Goal: Task Accomplishment & Management: Use online tool/utility

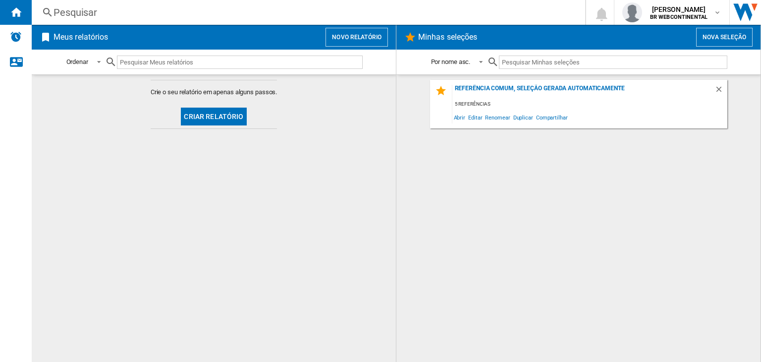
click at [236, 112] on button "Criar relatório" at bounding box center [213, 117] width 65 height 18
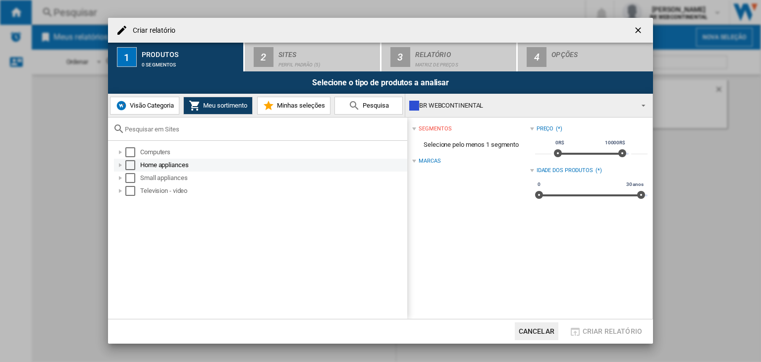
click at [134, 163] on div "Select" at bounding box center [130, 165] width 10 height 10
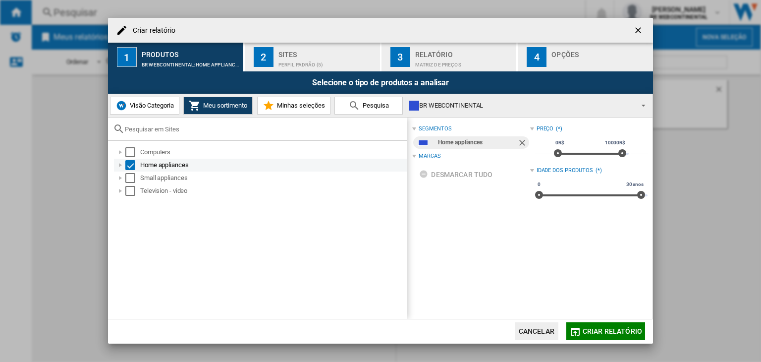
click at [121, 165] on div at bounding box center [120, 165] width 10 height 10
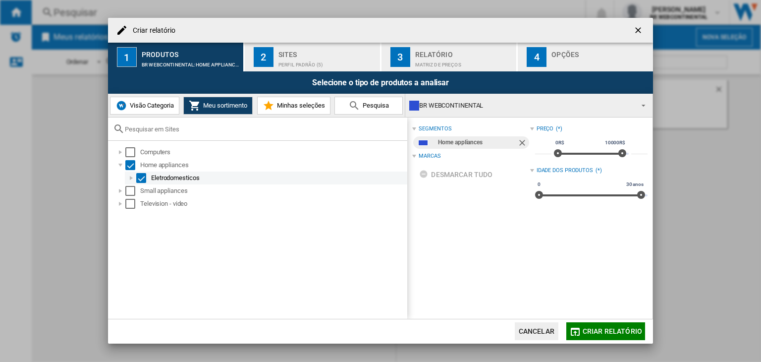
click at [133, 178] on div at bounding box center [131, 178] width 10 height 10
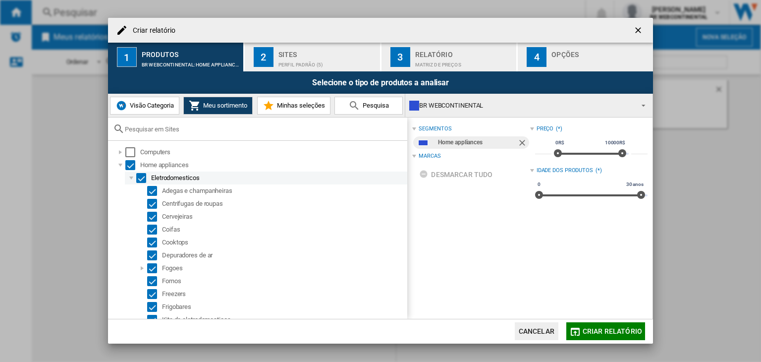
click at [143, 177] on div "Select" at bounding box center [141, 178] width 10 height 10
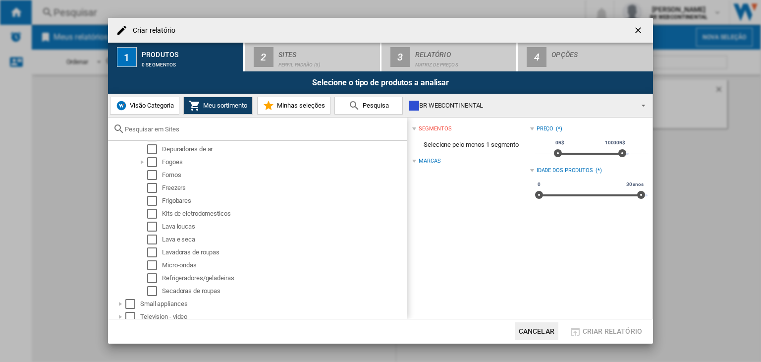
scroll to position [111, 0]
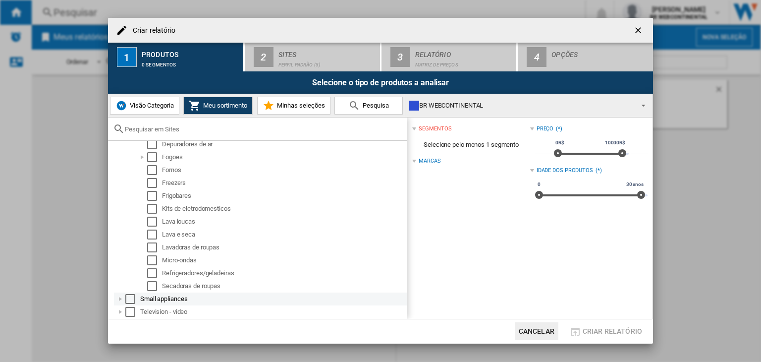
click at [122, 297] on div at bounding box center [120, 299] width 10 height 10
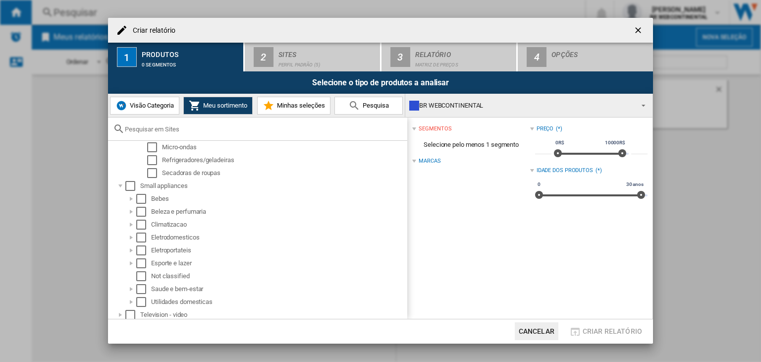
scroll to position [226, 0]
click at [132, 225] on div at bounding box center [131, 222] width 10 height 10
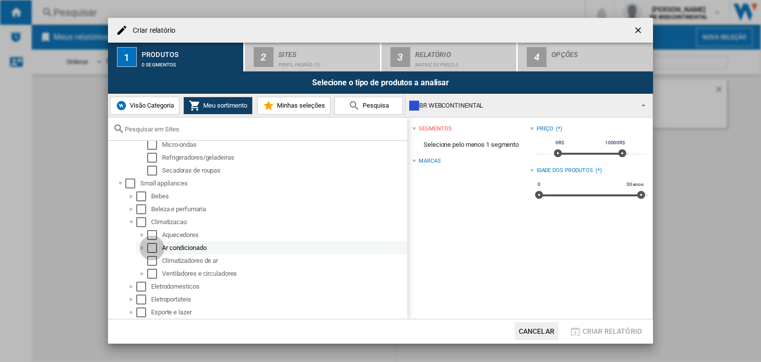
click at [151, 246] on div "Select" at bounding box center [152, 248] width 10 height 10
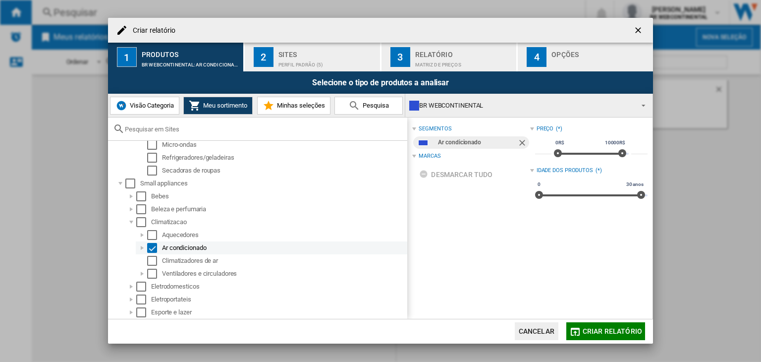
click at [141, 246] on div at bounding box center [142, 248] width 10 height 10
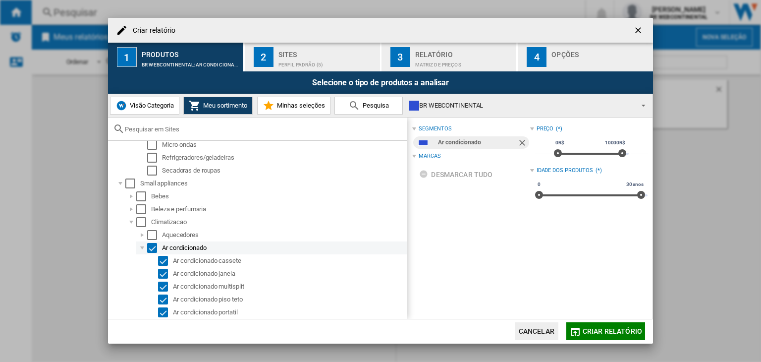
click at [157, 246] on div "Select" at bounding box center [152, 248] width 10 height 10
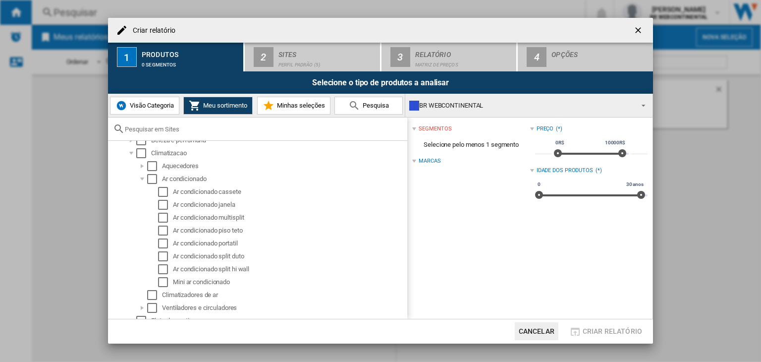
scroll to position [299, 0]
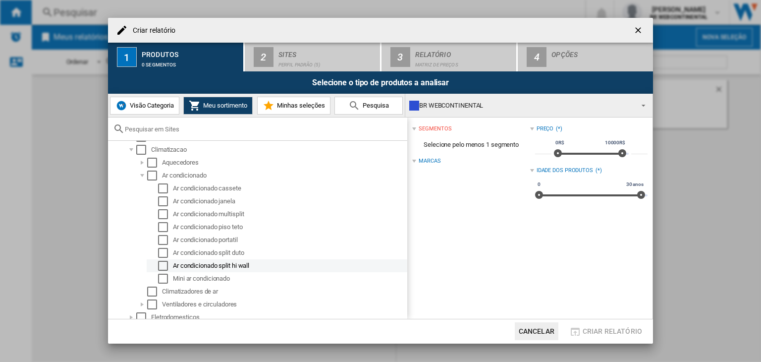
click at [162, 264] on div "Select" at bounding box center [163, 266] width 10 height 10
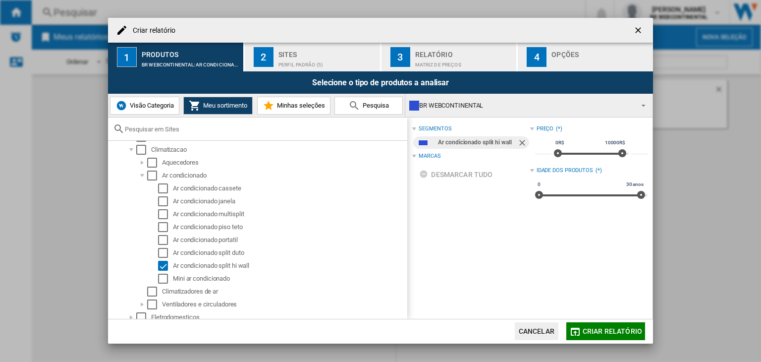
scroll to position [381, 0]
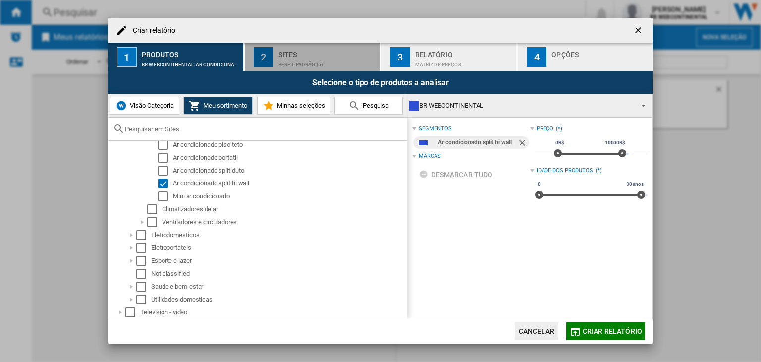
click at [343, 56] on div "Sites" at bounding box center [328, 52] width 98 height 10
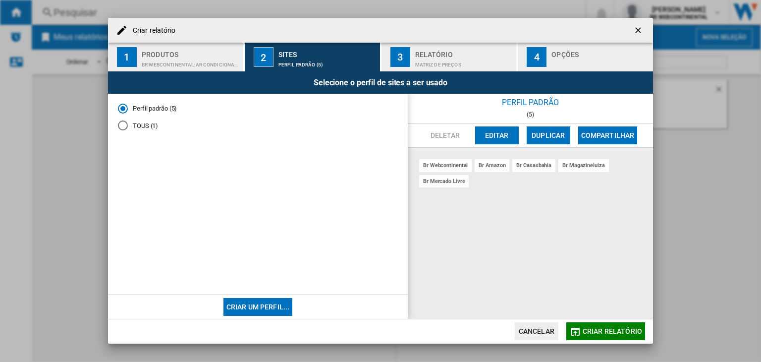
click at [498, 139] on button "Editar" at bounding box center [497, 135] width 44 height 18
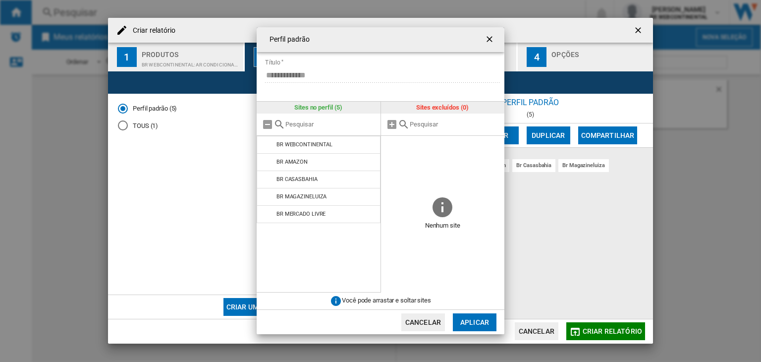
click at [325, 123] on input "text" at bounding box center [330, 123] width 90 height 7
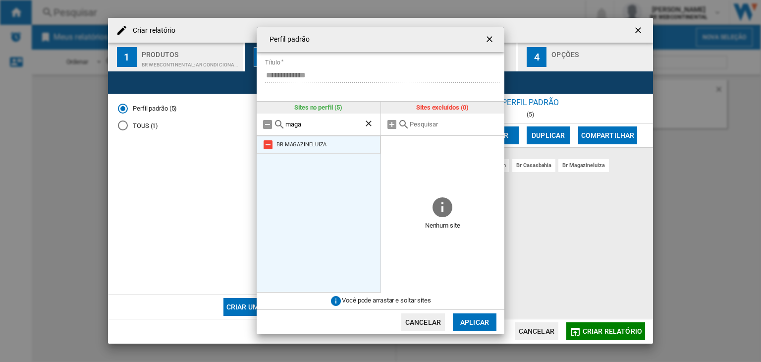
type input "maga"
click at [325, 141] on div "BR MAGAZINELUIZA" at bounding box center [302, 144] width 50 height 6
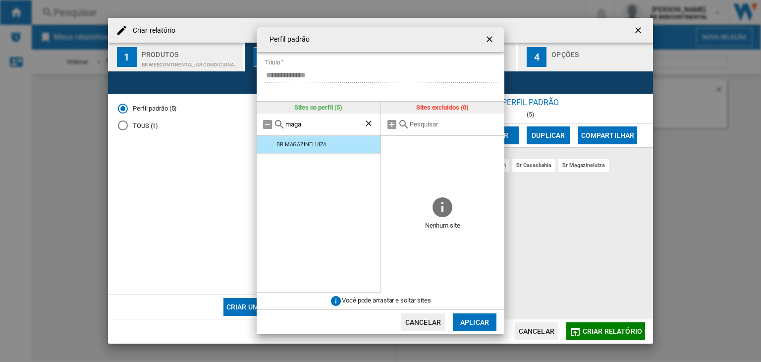
click at [367, 124] on ng-md-icon "Limpar busca" at bounding box center [370, 124] width 12 height 12
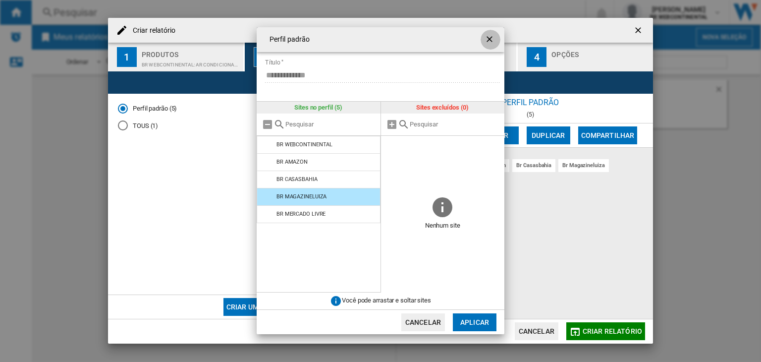
click at [490, 37] on ng-md-icon "getI18NText('BUTTONS.CLOSE_DIALOG')" at bounding box center [491, 40] width 12 height 12
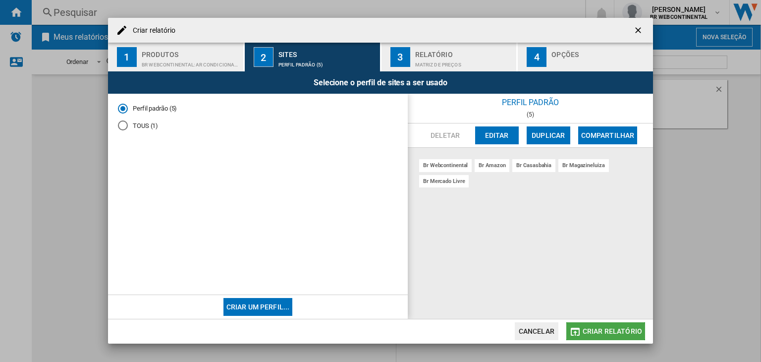
click at [603, 330] on span "Criar relatório" at bounding box center [612, 331] width 59 height 8
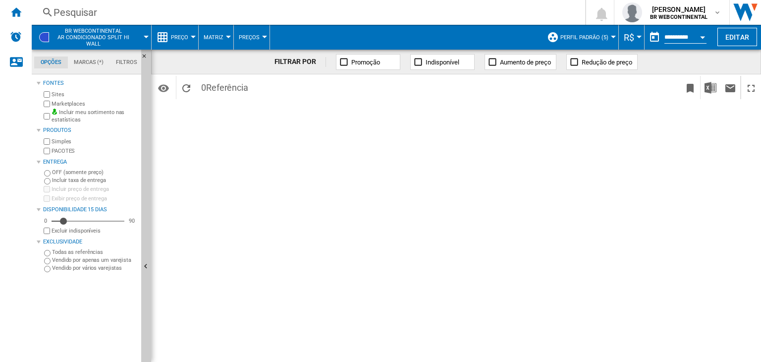
click at [178, 43] on button "Preço" at bounding box center [182, 37] width 22 height 25
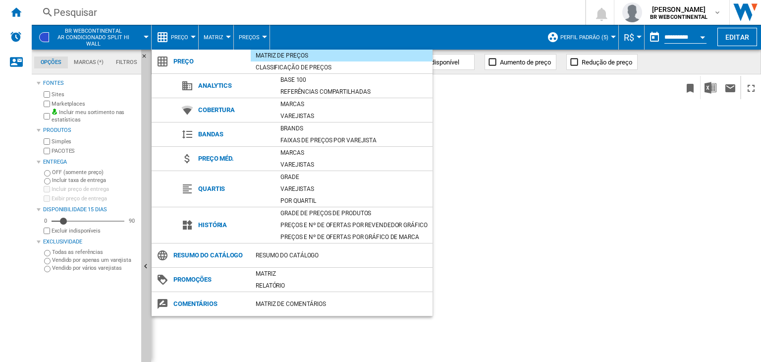
click at [223, 30] on md-backdrop at bounding box center [380, 181] width 761 height 362
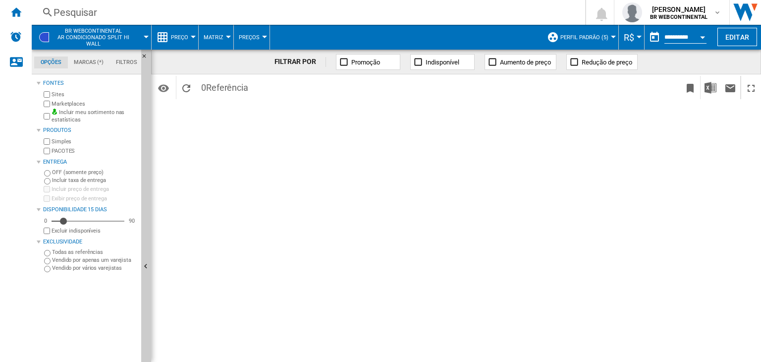
click at [223, 30] on button "Matriz" at bounding box center [216, 37] width 25 height 25
click at [229, 86] on span "Ranking" at bounding box center [220, 85] width 27 height 9
click at [261, 38] on span "Preços" at bounding box center [253, 37] width 21 height 6
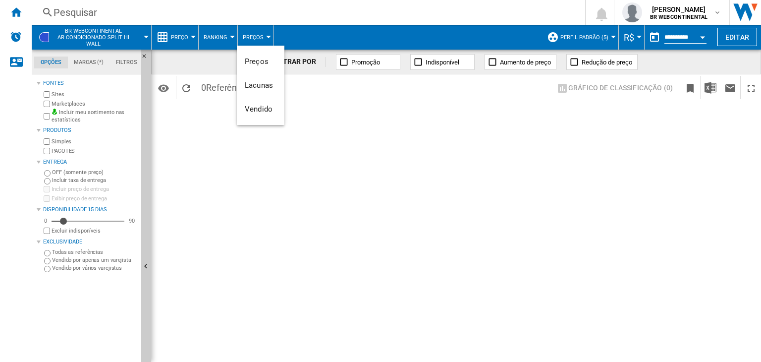
click at [215, 28] on md-backdrop at bounding box center [380, 181] width 761 height 362
click at [215, 28] on button "Ranking" at bounding box center [218, 37] width 29 height 25
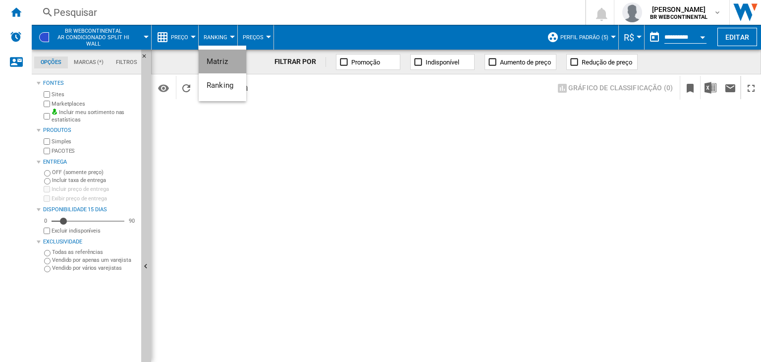
click at [220, 56] on button "Matriz" at bounding box center [223, 62] width 48 height 24
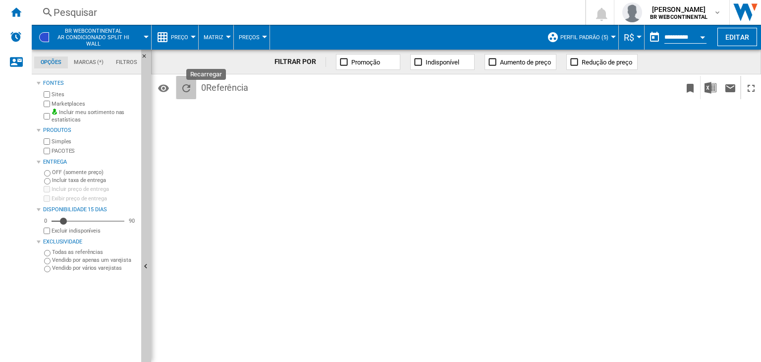
click at [179, 84] on button "Recarregar" at bounding box center [186, 87] width 20 height 23
click at [737, 35] on button "Editar" at bounding box center [738, 37] width 40 height 18
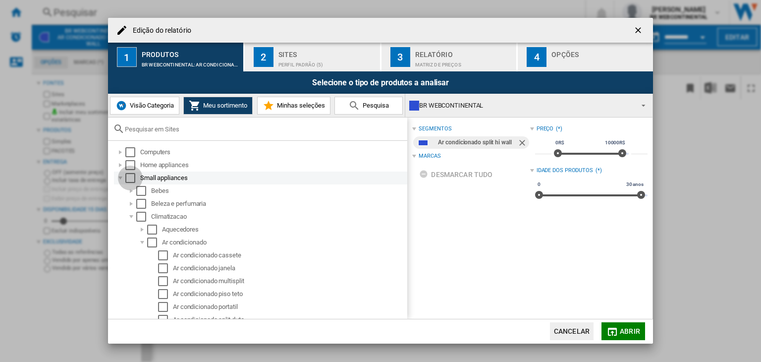
click at [128, 181] on div "Select" at bounding box center [130, 178] width 10 height 10
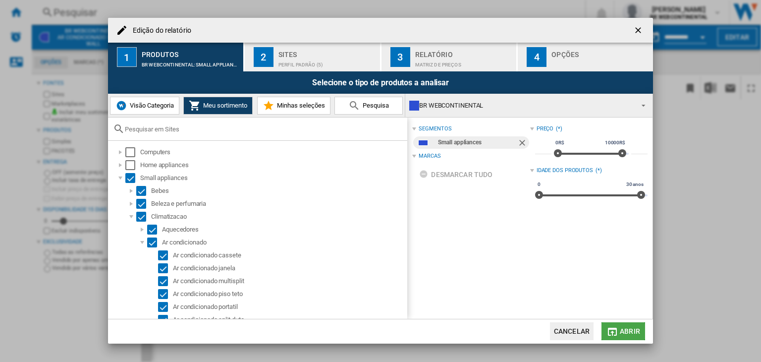
click at [628, 327] on span "Abrir" at bounding box center [630, 331] width 20 height 8
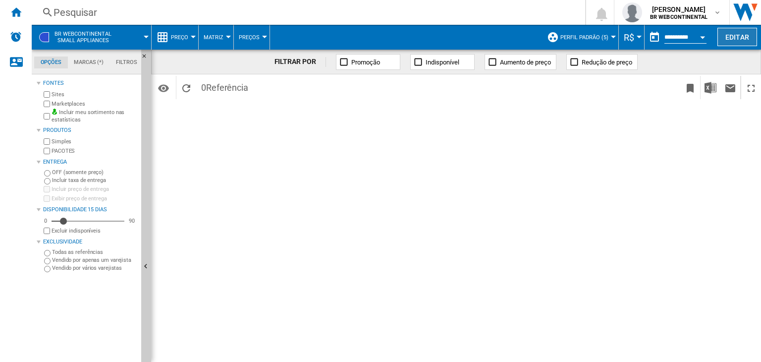
click at [753, 41] on button "Editar" at bounding box center [738, 37] width 40 height 18
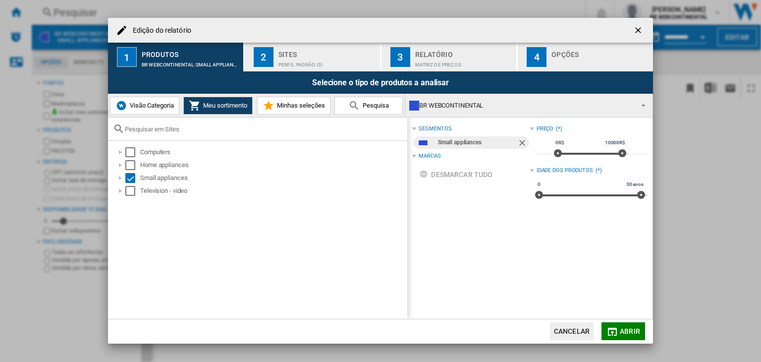
click at [153, 105] on span "Visão Categoria" at bounding box center [150, 105] width 47 height 7
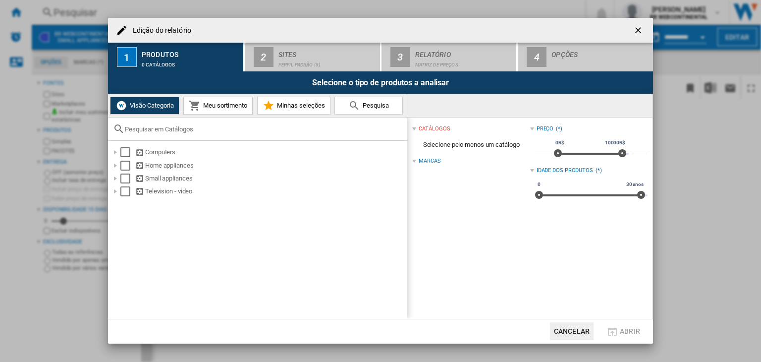
click at [214, 103] on span "Meu sortimento" at bounding box center [224, 105] width 47 height 7
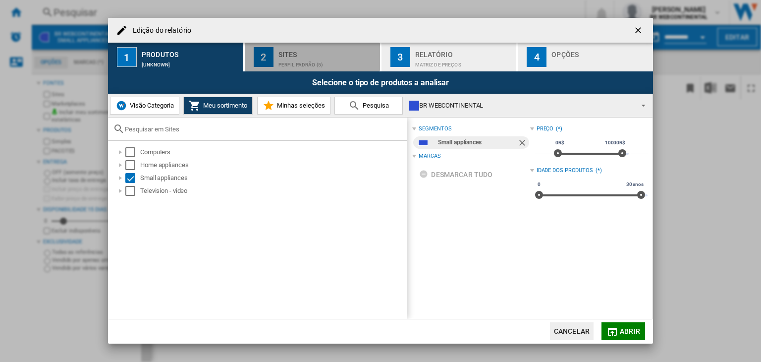
click at [303, 54] on div "Sites" at bounding box center [328, 52] width 98 height 10
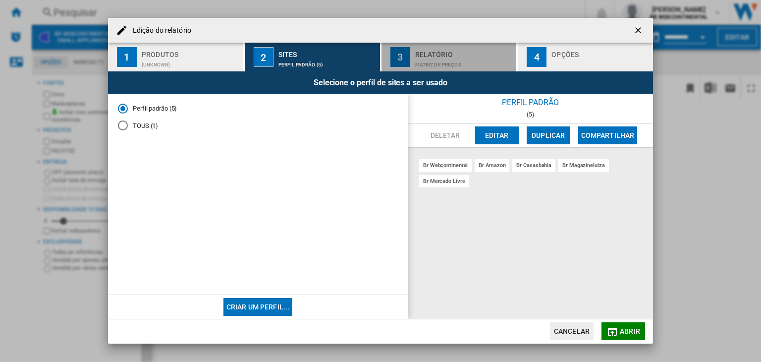
click at [410, 52] on button "3 Relatório Matriz de preços" at bounding box center [450, 57] width 136 height 29
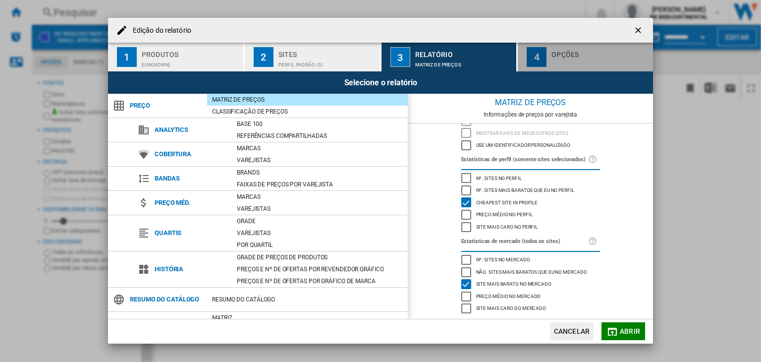
click at [538, 60] on div "4" at bounding box center [537, 57] width 20 height 20
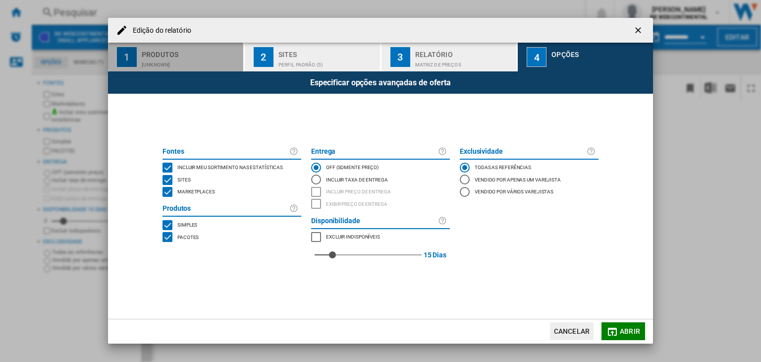
click at [210, 61] on div "[UNKNOWN]" at bounding box center [191, 62] width 98 height 10
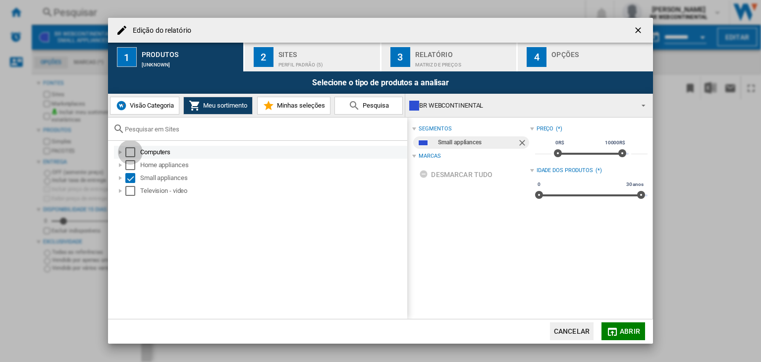
click at [128, 151] on div "Select" at bounding box center [130, 152] width 10 height 10
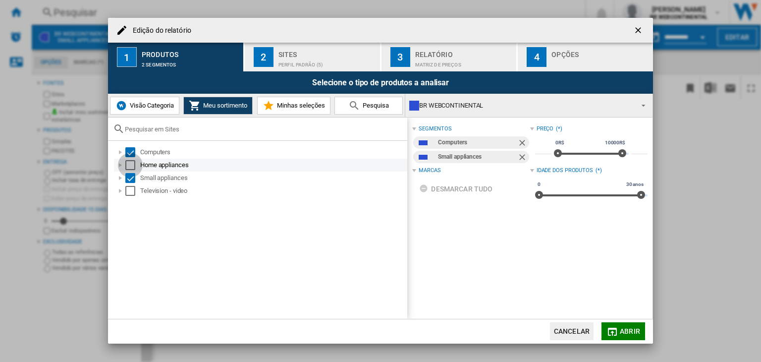
click at [132, 164] on div "Select" at bounding box center [130, 165] width 10 height 10
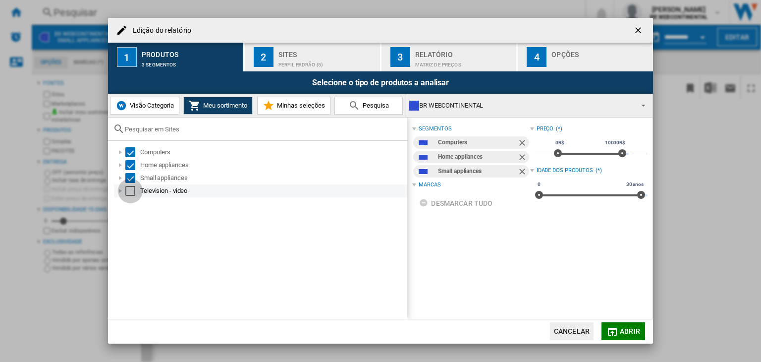
click at [133, 195] on div "Select" at bounding box center [130, 191] width 10 height 10
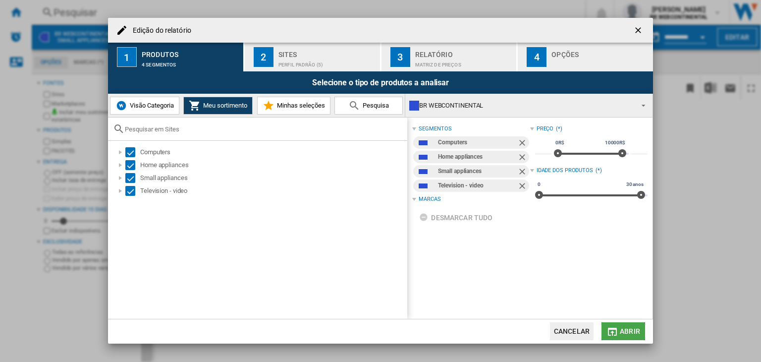
click at [619, 329] on button "Abrir" at bounding box center [624, 331] width 44 height 18
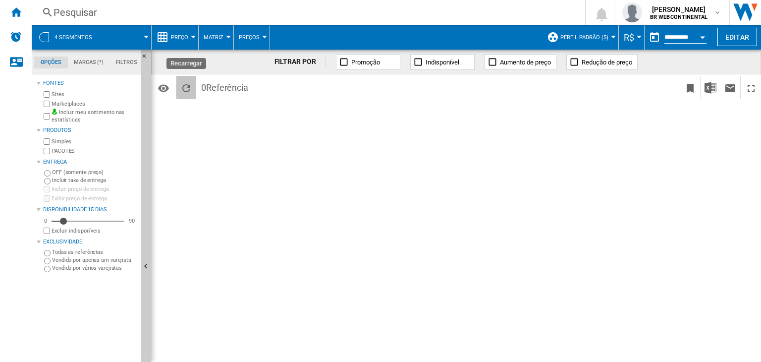
click at [179, 86] on button "Recarregar" at bounding box center [186, 87] width 20 height 23
drag, startPoint x: 61, startPoint y: 221, endPoint x: 117, endPoint y: 216, distance: 56.2
click at [117, 216] on div "Disponibilidade" at bounding box center [116, 221] width 10 height 10
click at [183, 90] on ng-md-icon "Recarregar" at bounding box center [186, 88] width 12 height 12
click at [585, 39] on span "Perfil padrão (5)" at bounding box center [585, 37] width 48 height 6
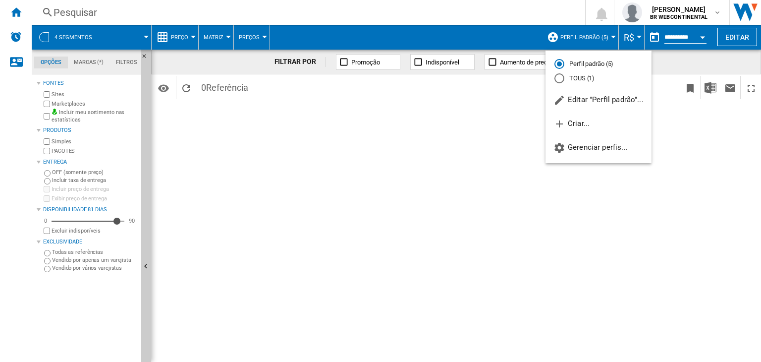
click at [496, 40] on md-backdrop at bounding box center [380, 181] width 761 height 362
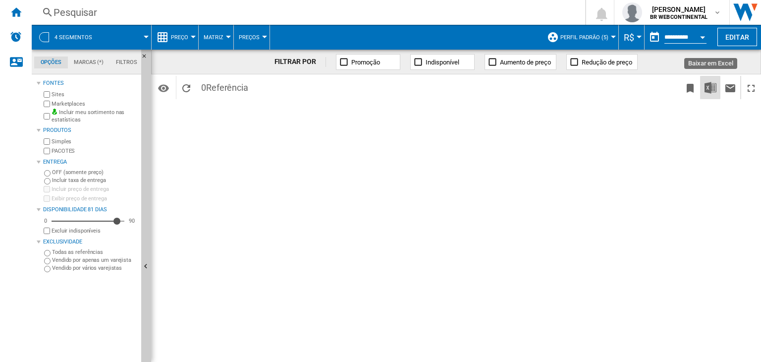
click at [715, 84] on img "Baixar em Excel" at bounding box center [711, 88] width 12 height 12
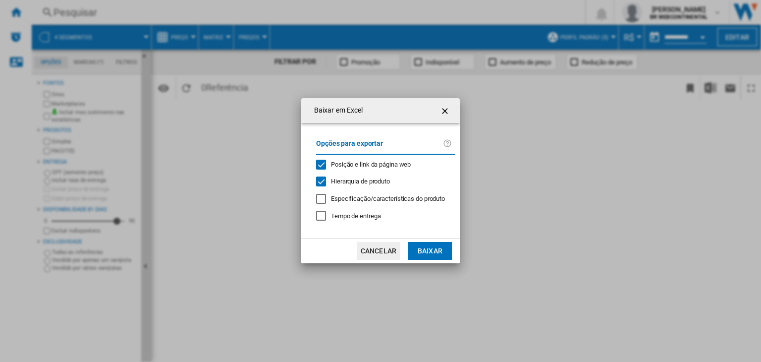
click at [517, 147] on div "Baixar em Excel Opções para exportar Posição e link da página web Hierarquia de…" at bounding box center [380, 180] width 761 height 361
click at [440, 110] on ng-md-icon "getI18NText('BUTTONS.CLOSE_DIALOG')" at bounding box center [446, 111] width 12 height 12
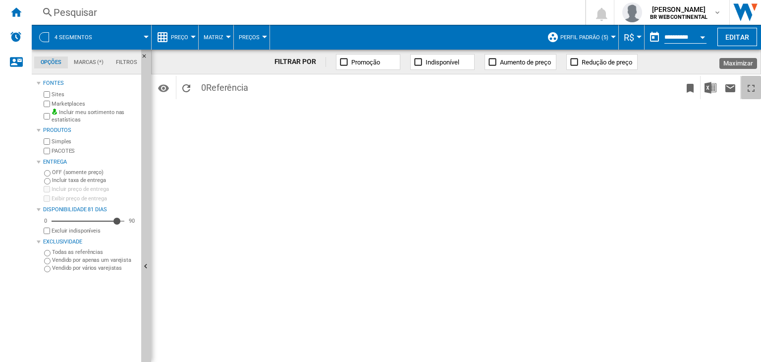
click at [749, 88] on ng-md-icon "Maximizar" at bounding box center [751, 88] width 12 height 12
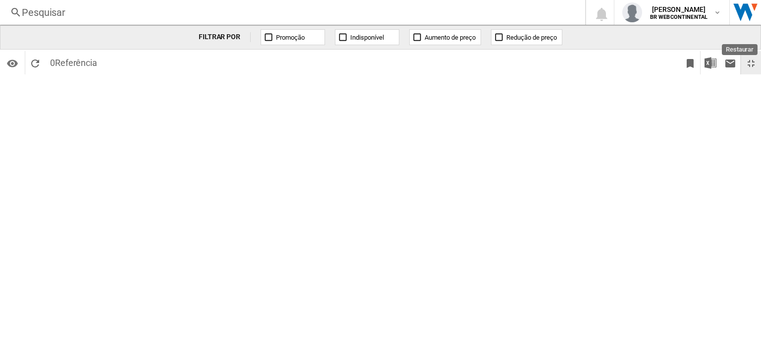
click at [751, 63] on ng-md-icon "Restaurar" at bounding box center [751, 63] width 12 height 12
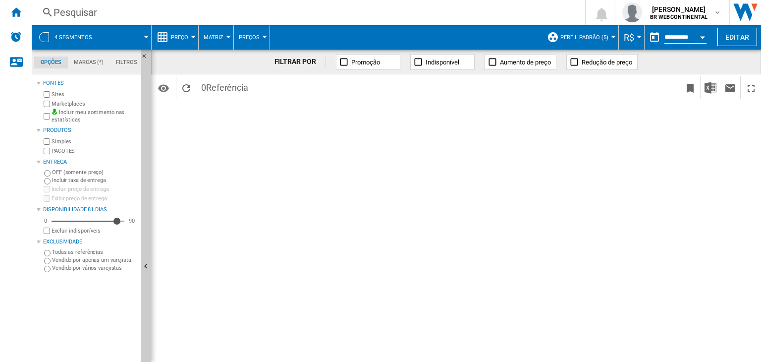
click at [381, 63] on button "Promoção" at bounding box center [368, 62] width 64 height 16
click at [580, 31] on button "Perfil padrão (5)" at bounding box center [587, 37] width 53 height 25
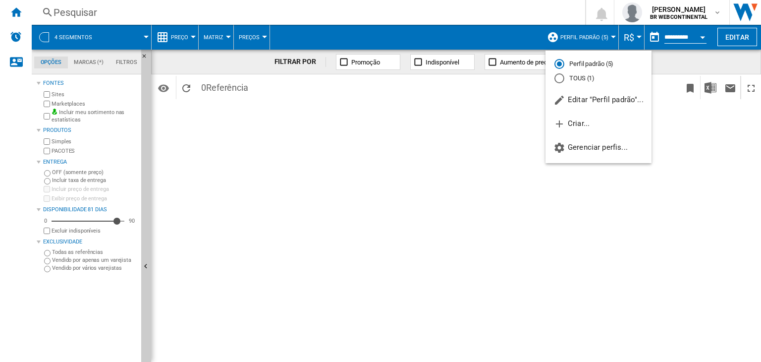
click at [413, 130] on md-backdrop at bounding box center [380, 181] width 761 height 362
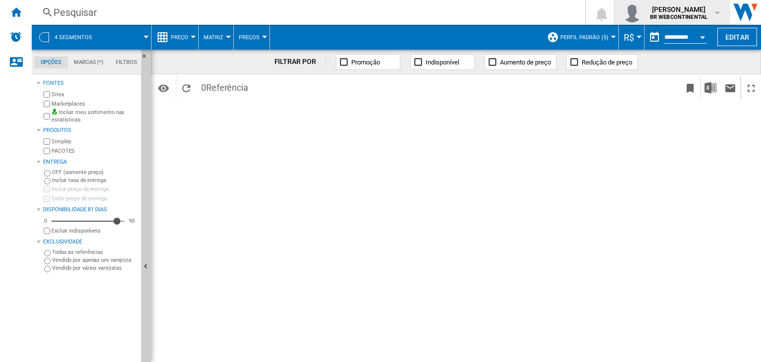
click at [670, 16] on b "BR WEBCONTINENTAL" at bounding box center [678, 17] width 57 height 6
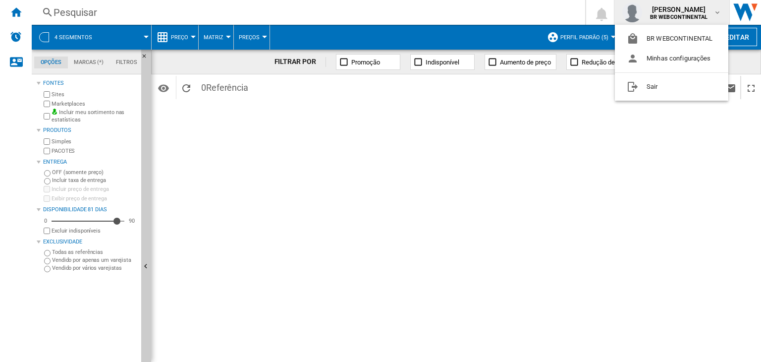
click at [145, 247] on md-backdrop at bounding box center [380, 181] width 761 height 362
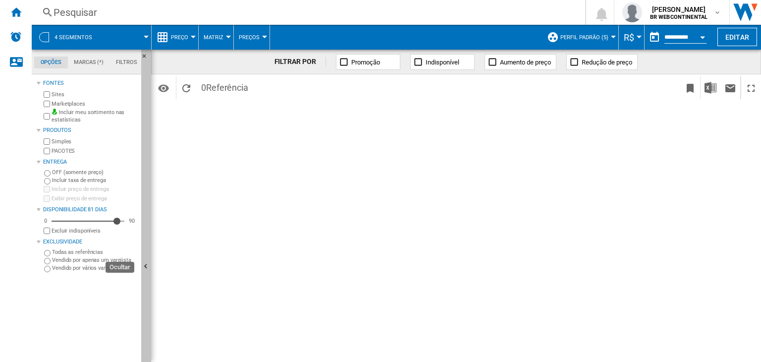
click at [147, 256] on button "Ocultar" at bounding box center [146, 267] width 10 height 435
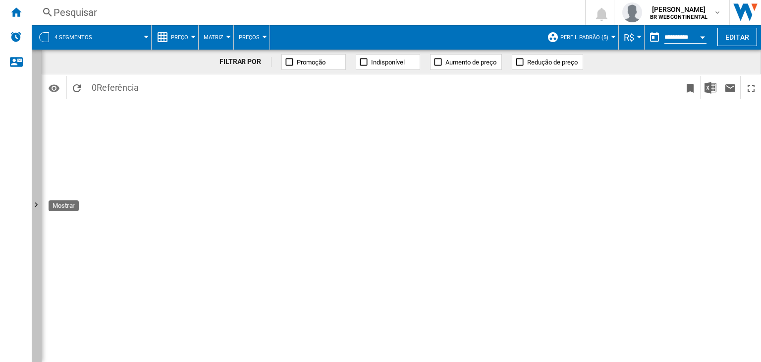
click at [40, 201] on ng-md-icon "Mostrar" at bounding box center [38, 206] width 12 height 12
